Goal: Task Accomplishment & Management: Manage account settings

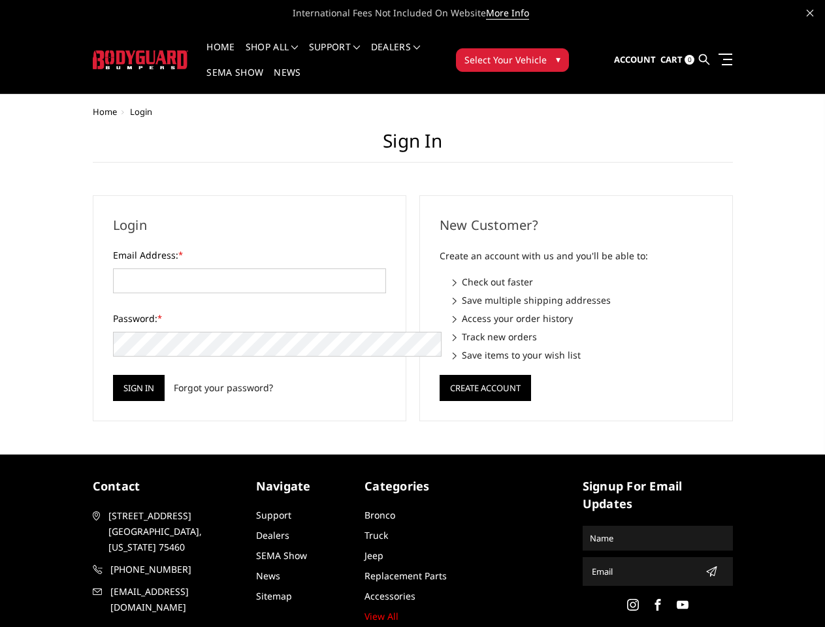
click at [413, 314] on div "New Customer? Create an account with us and you'll be able to: Check out faster…" at bounding box center [576, 308] width 327 height 226
click at [352, 47] on li "Support FAQ Install Instructions Shipping Warranty Terms & Conditions Cancellat…" at bounding box center [335, 54] width 62 height 25
click at [352, 55] on li "Support FAQ Install Instructions Shipping Warranty Terms & Conditions Cancellat…" at bounding box center [335, 54] width 62 height 25
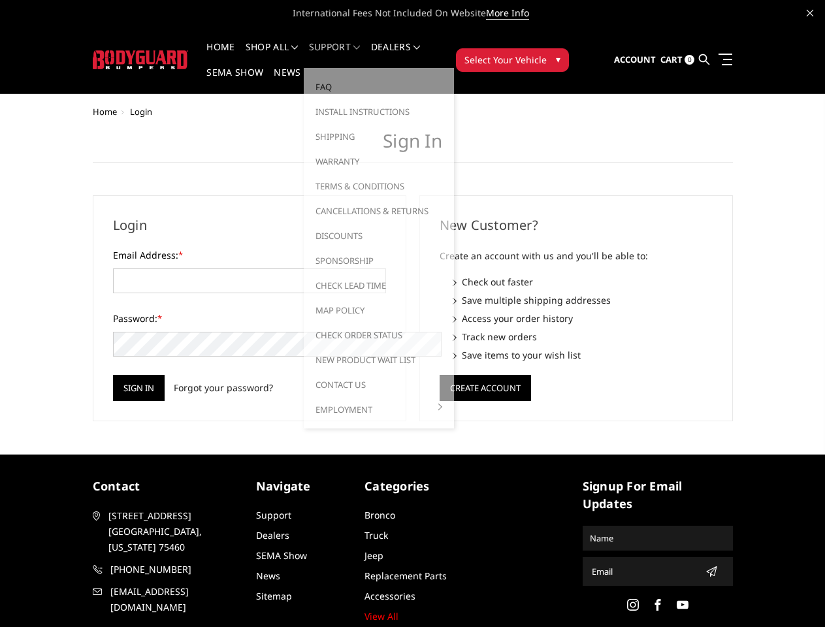
click at [547, 53] on span "Select Your Vehicle" at bounding box center [506, 60] width 82 height 14
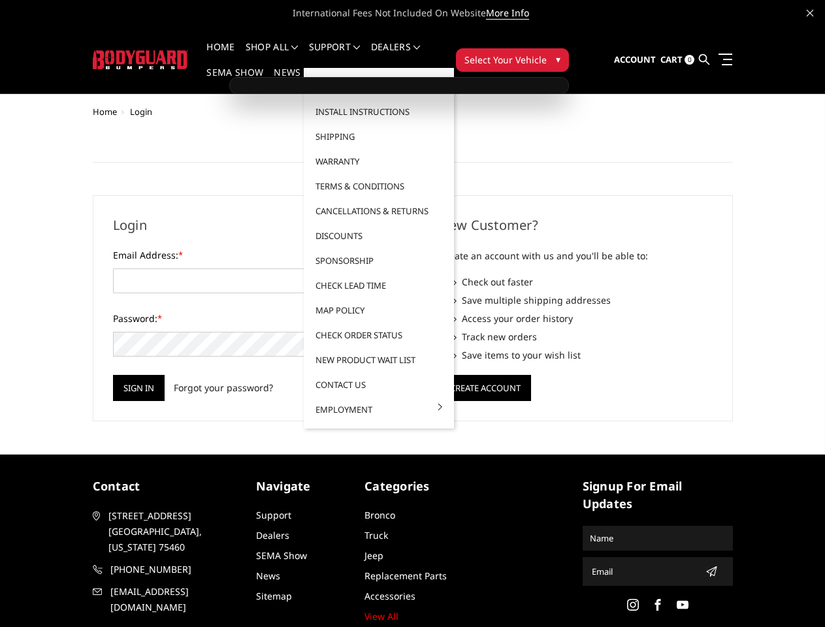
click at [547, 53] on span "Select Your Vehicle" at bounding box center [506, 60] width 82 height 14
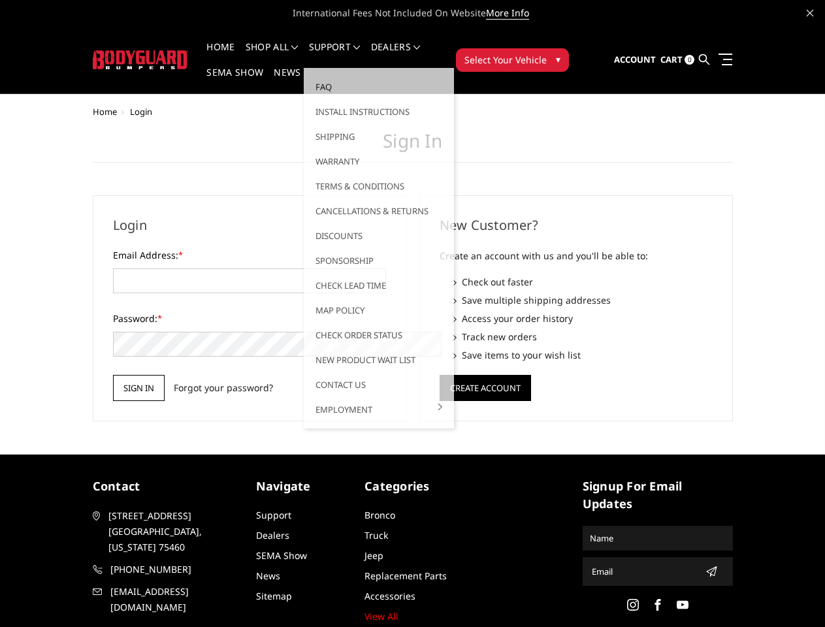
click at [113, 375] on input "Sign in" at bounding box center [139, 388] width 52 height 26
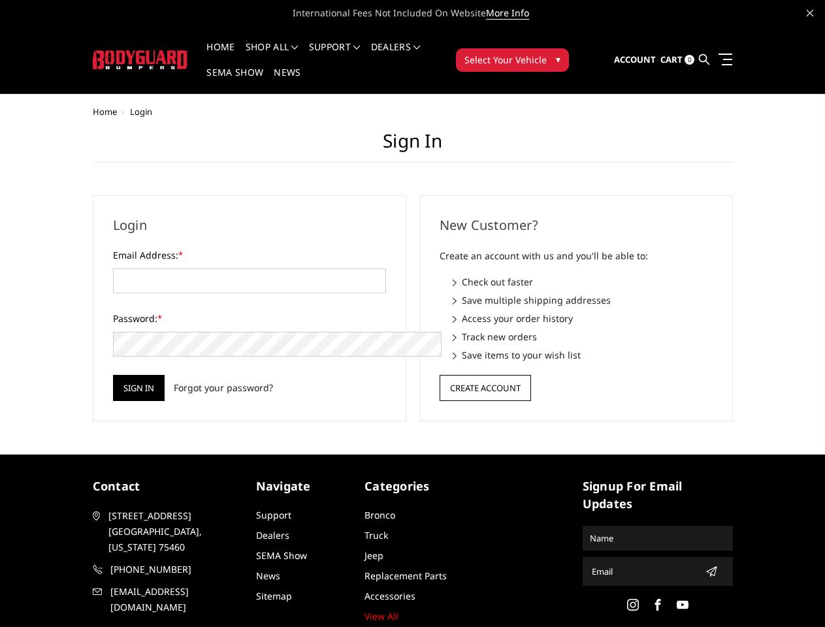
click at [485, 375] on button "Create Account" at bounding box center [485, 388] width 91 height 26
click at [706, 567] on icon "submit" at bounding box center [711, 572] width 10 height 10
